Goal: Find specific page/section: Find specific page/section

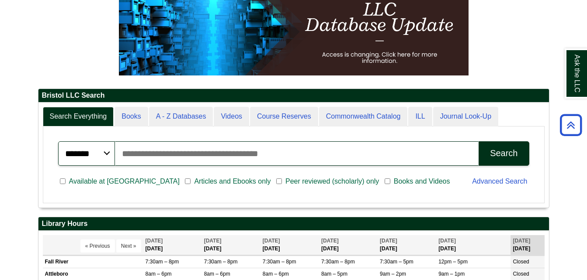
scroll to position [105, 510]
click at [194, 155] on input "Search articles, books, journals & more" at bounding box center [297, 154] width 364 height 24
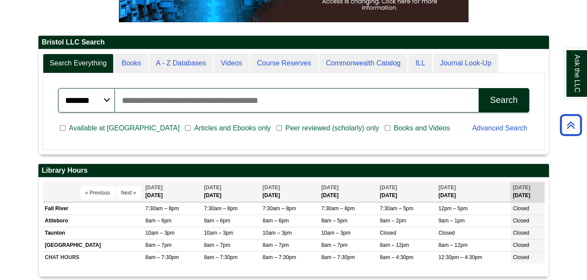
scroll to position [183, 0]
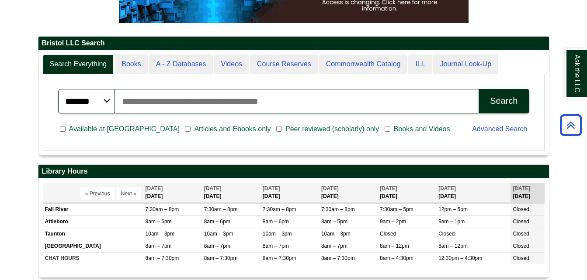
paste input "**********"
type input "**********"
click at [478, 89] on button "Search" at bounding box center [503, 101] width 50 height 24
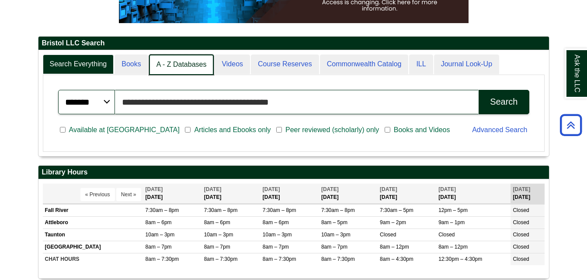
scroll to position [106, 510]
click at [201, 64] on link "A - Z Databases" at bounding box center [181, 65] width 65 height 21
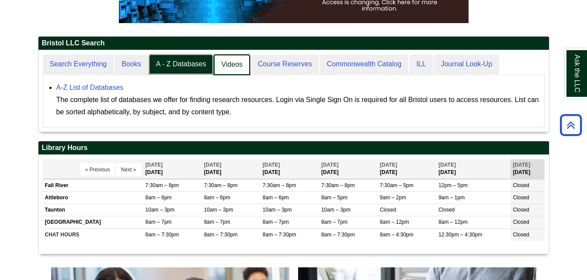
scroll to position [82, 510]
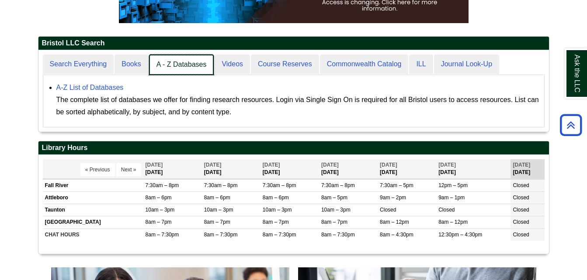
click at [194, 61] on link "A - Z Databases" at bounding box center [181, 65] width 65 height 21
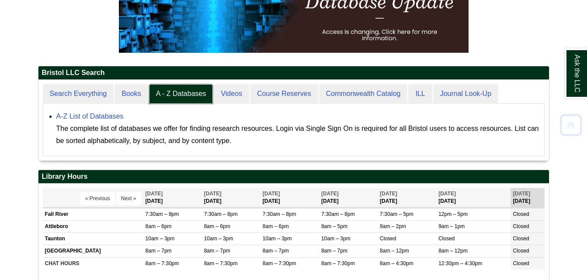
scroll to position [154, 0]
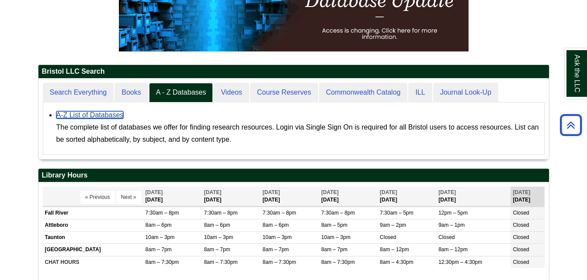
click at [95, 113] on link "A-Z List of Databases" at bounding box center [89, 114] width 67 height 7
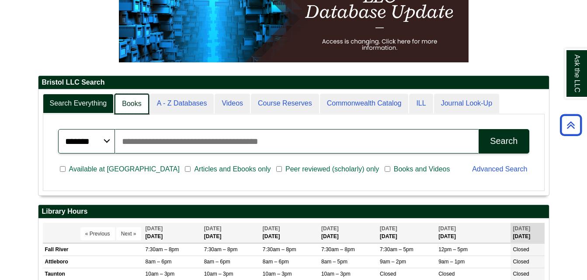
scroll to position [106, 510]
click at [176, 105] on link "A - Z Databases" at bounding box center [181, 104] width 65 height 21
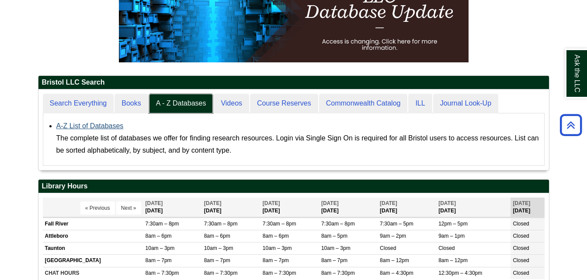
scroll to position [81, 510]
click at [85, 126] on link "A-Z List of Databases" at bounding box center [89, 125] width 67 height 7
